Goal: Check status

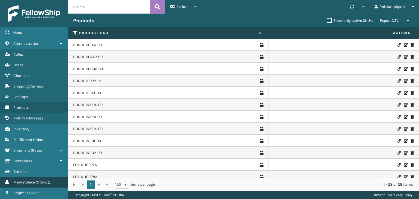
click at [25, 180] on span "Marketplace Orders" at bounding box center [30, 182] width 34 height 5
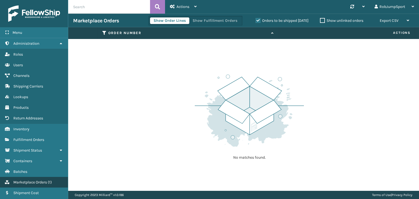
click at [37, 181] on span "Marketplace Orders" at bounding box center [30, 182] width 34 height 5
click at [45, 181] on span "Marketplace Orders" at bounding box center [30, 182] width 34 height 5
click at [150, 20] on button "Show Order Lines" at bounding box center [169, 20] width 39 height 7
click at [256, 21] on label "Orders to be shipped [DATE]" at bounding box center [282, 20] width 53 height 5
click at [256, 21] on input "Orders to be shipped [DATE]" at bounding box center [256, 19] width 0 height 4
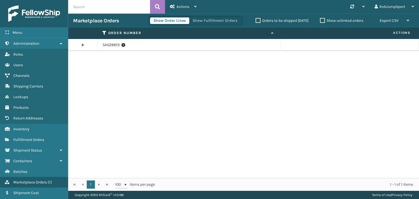
click at [82, 45] on link at bounding box center [82, 45] width 29 height 9
